Goal: Task Accomplishment & Management: Manage account settings

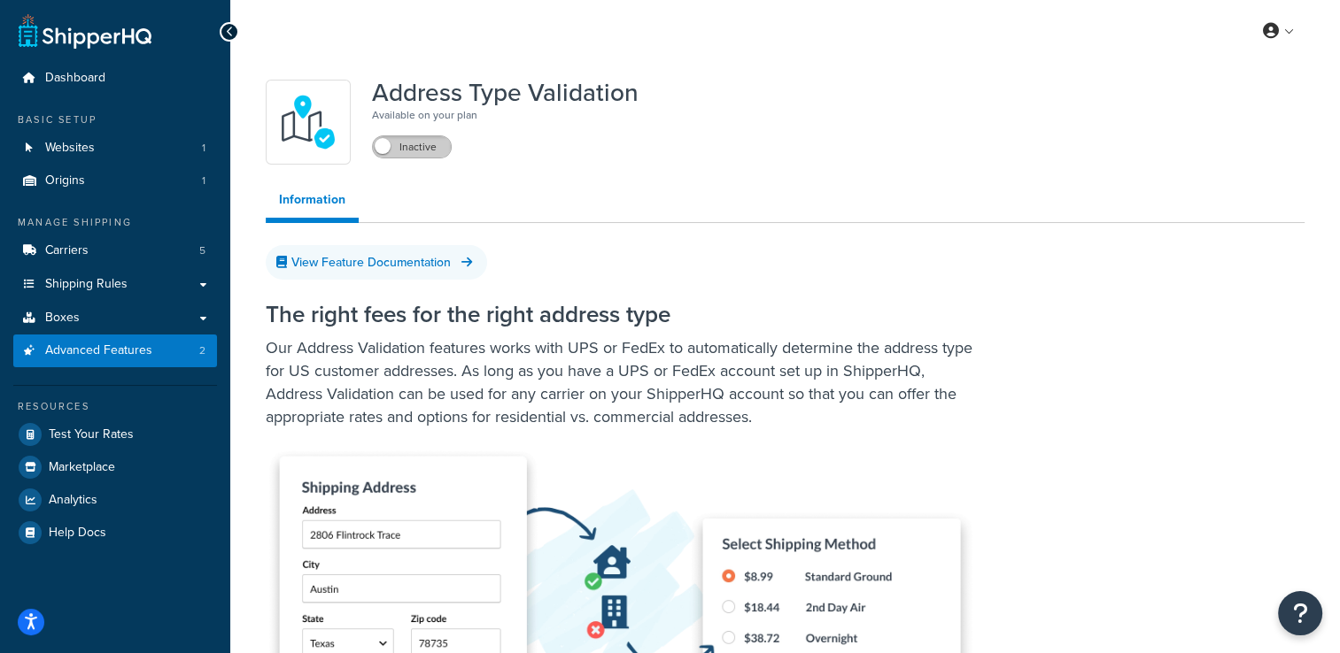
click at [433, 151] on label "Inactive" at bounding box center [412, 146] width 78 height 21
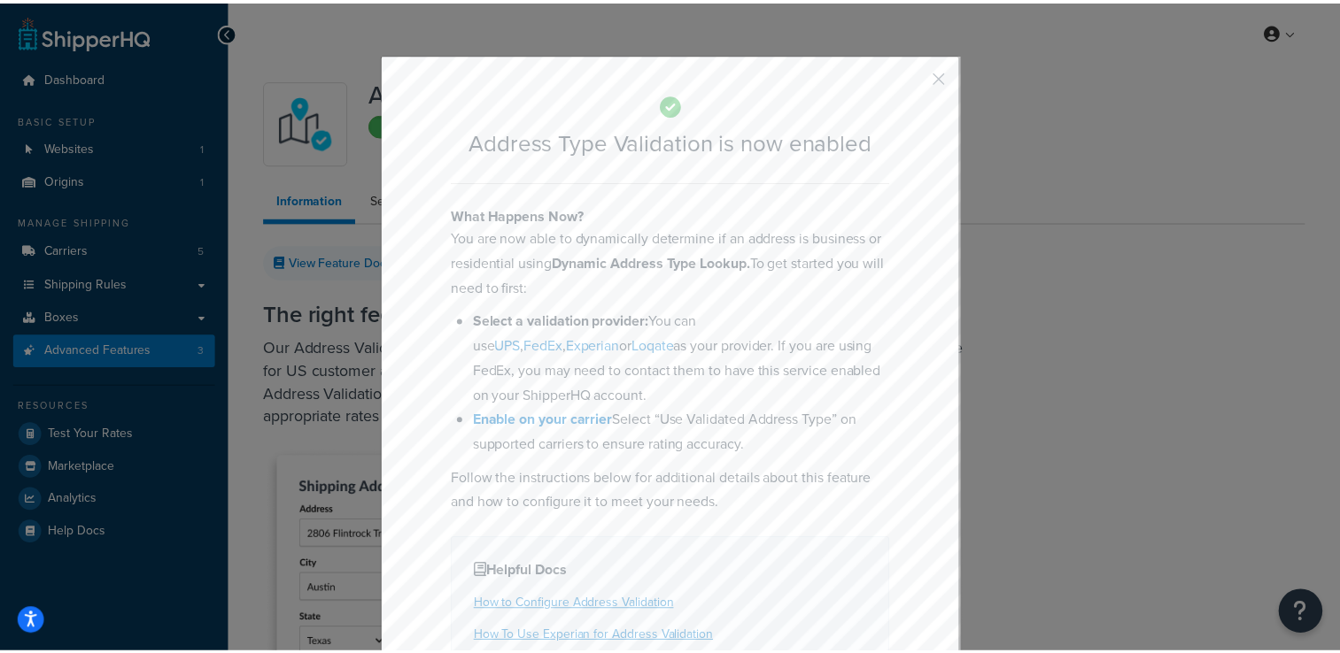
scroll to position [138, 0]
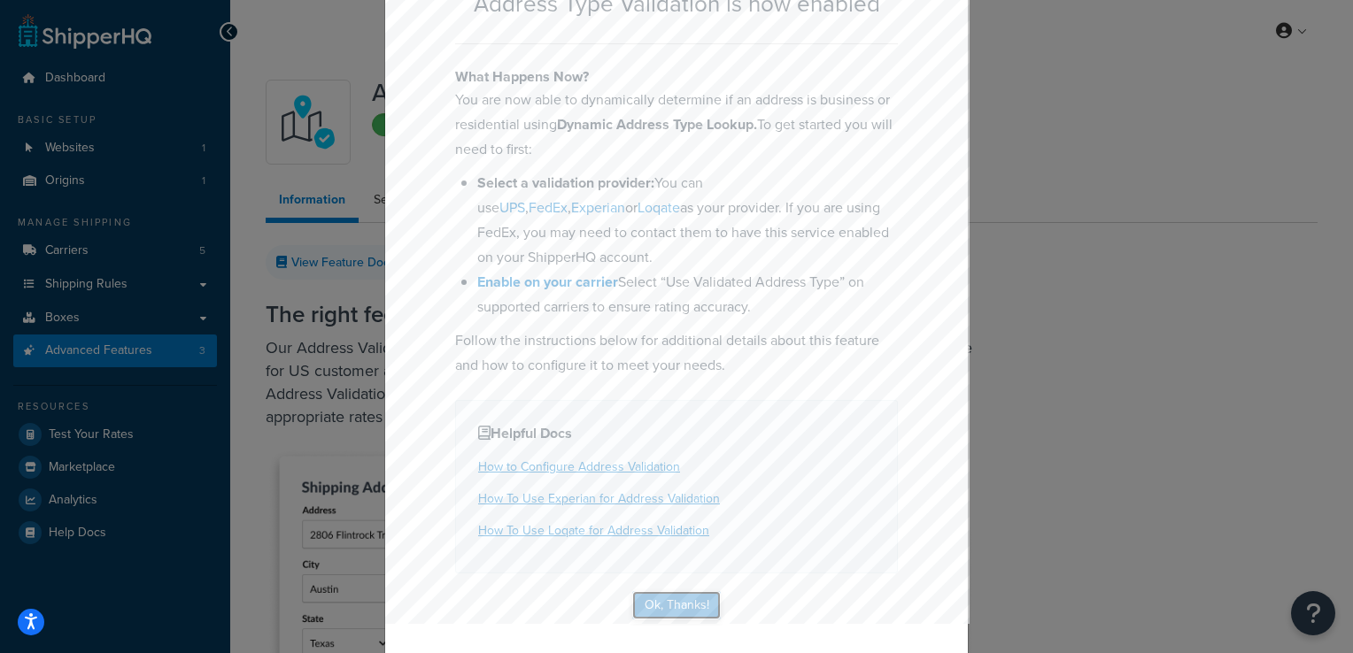
click at [655, 606] on button "Ok, Thanks!" at bounding box center [676, 605] width 89 height 28
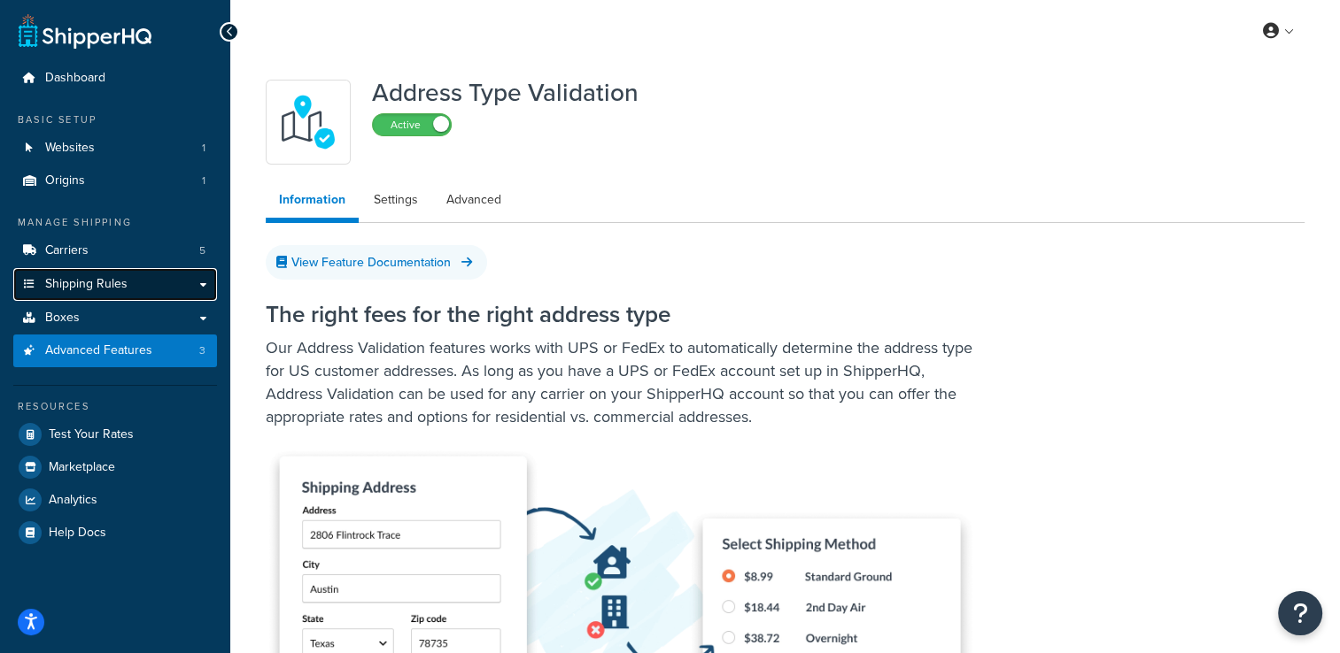
click at [98, 278] on span "Shipping Rules" at bounding box center [86, 284] width 82 height 15
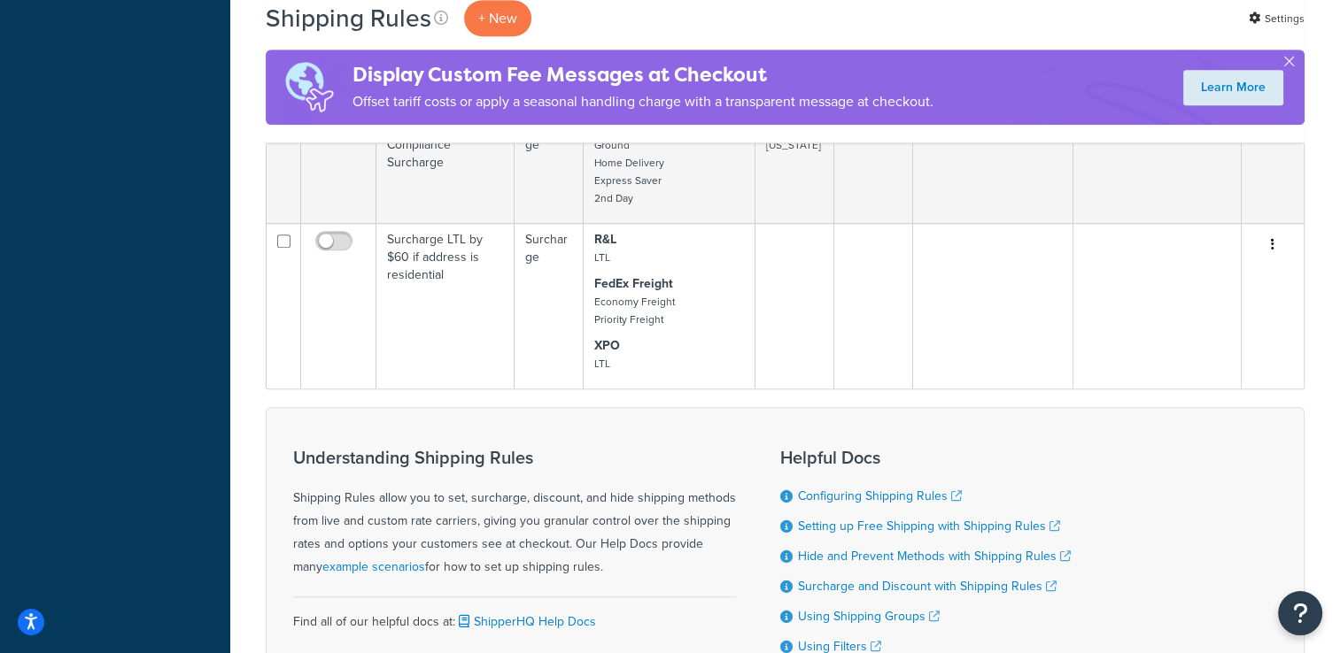
scroll to position [1073, 0]
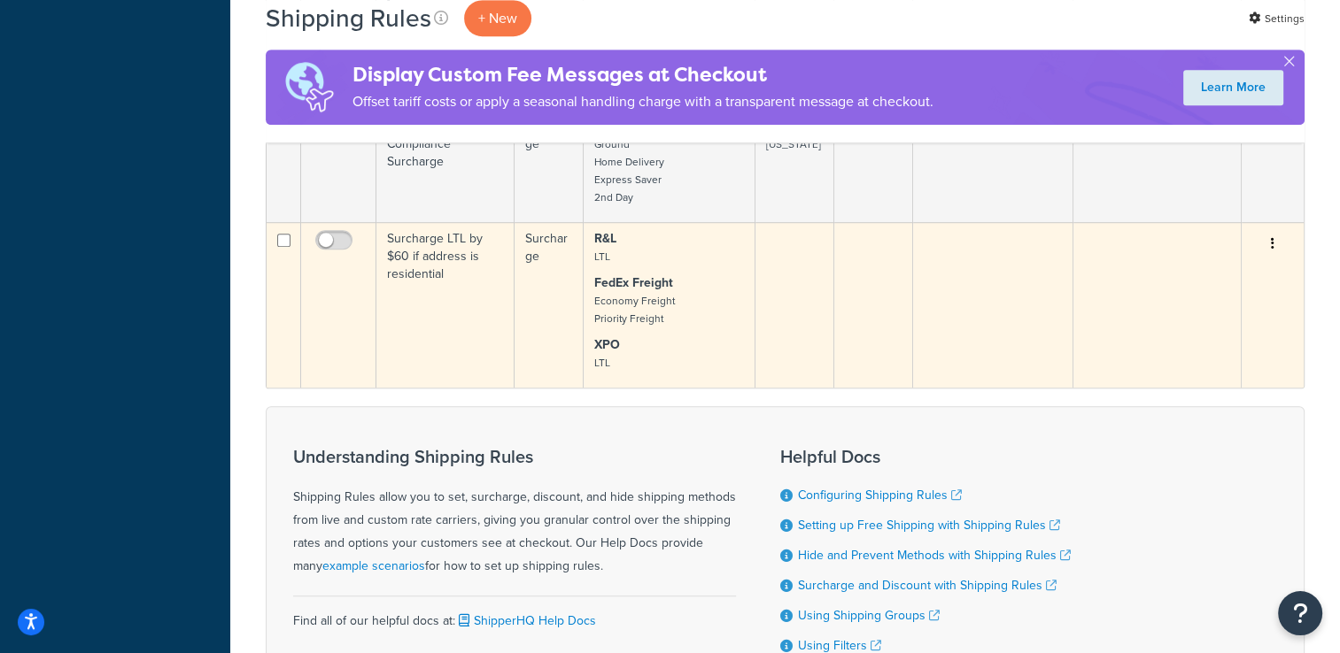
click at [465, 291] on td "Surcharge LTL by $60 if address is residential" at bounding box center [445, 305] width 138 height 166
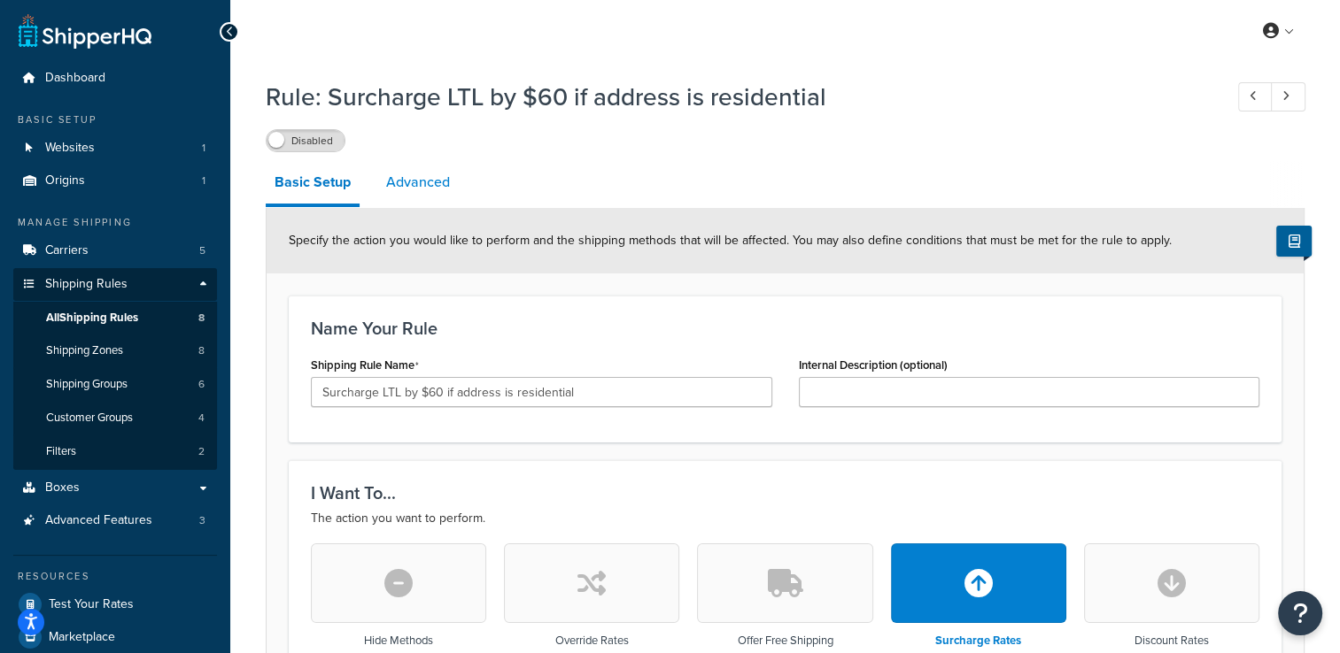
click at [414, 192] on link "Advanced" at bounding box center [417, 182] width 81 height 42
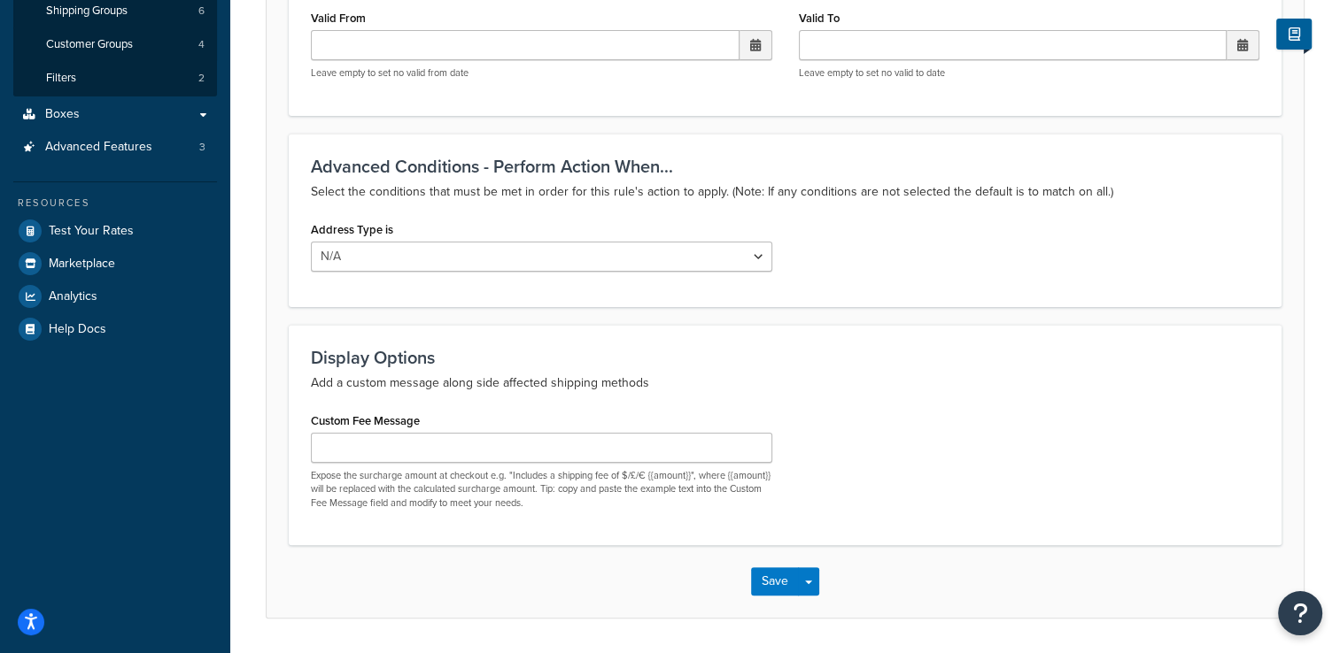
scroll to position [375, 0]
